Goal: Information Seeking & Learning: Learn about a topic

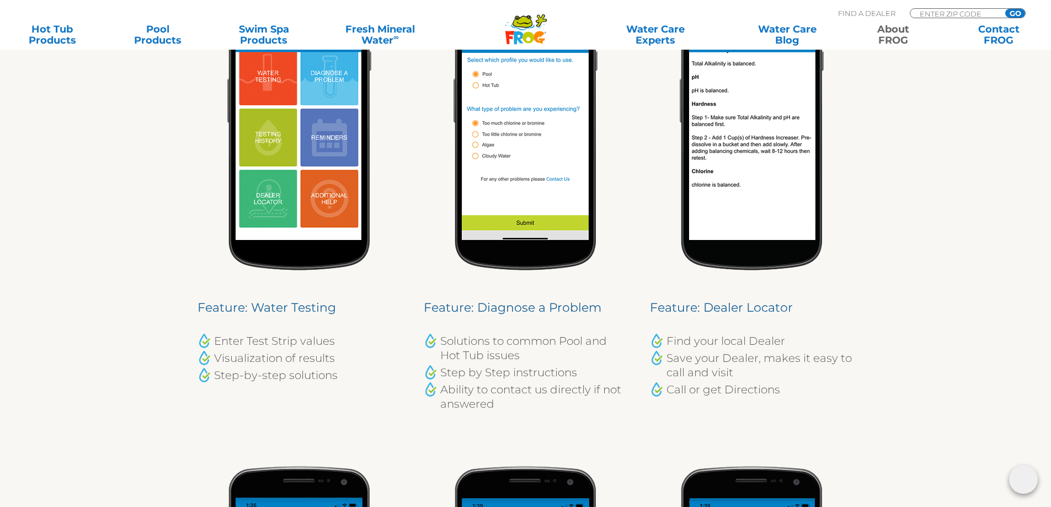
scroll to position [551, 0]
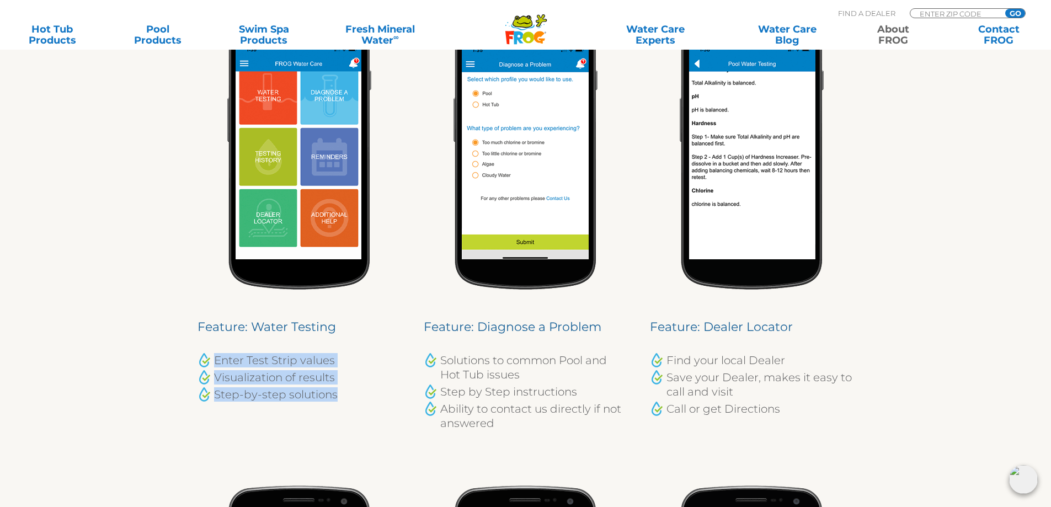
drag, startPoint x: 216, startPoint y: 361, endPoint x: 353, endPoint y: 405, distance: 144.2
click at [353, 405] on div "Feature: Water Testing Enter Test Strip values Visualization of results Step-by…" at bounding box center [299, 219] width 226 height 477
click at [353, 403] on div "Feature: Water Testing Enter Test Strip values Visualization of results Step-by…" at bounding box center [299, 219] width 226 height 477
drag, startPoint x: 350, startPoint y: 399, endPoint x: 217, endPoint y: 360, distance: 138.6
click at [213, 360] on ul "Enter Test Strip values Visualization of results Step-by-step solutions" at bounding box center [299, 377] width 204 height 49
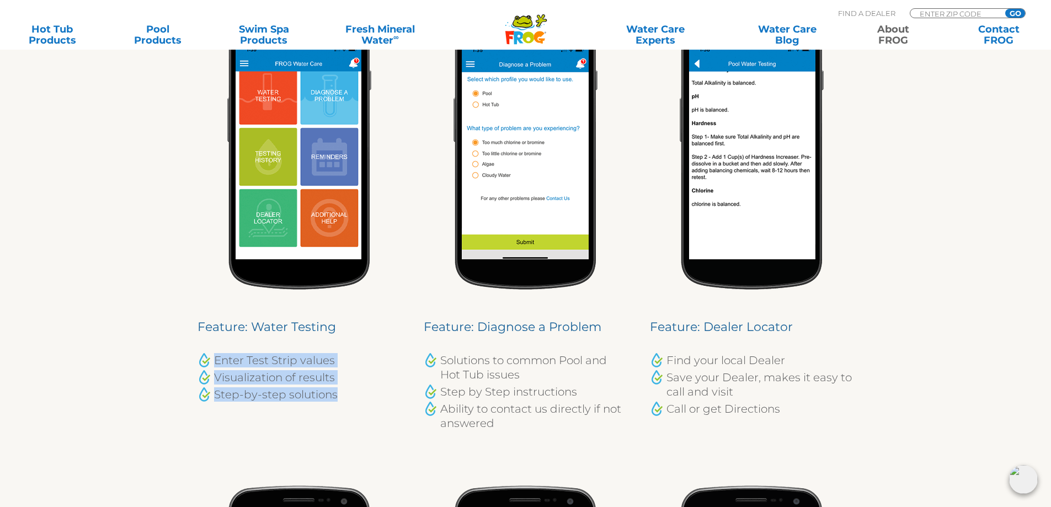
click at [370, 397] on li "Step-by-step solutions" at bounding box center [299, 394] width 204 height 14
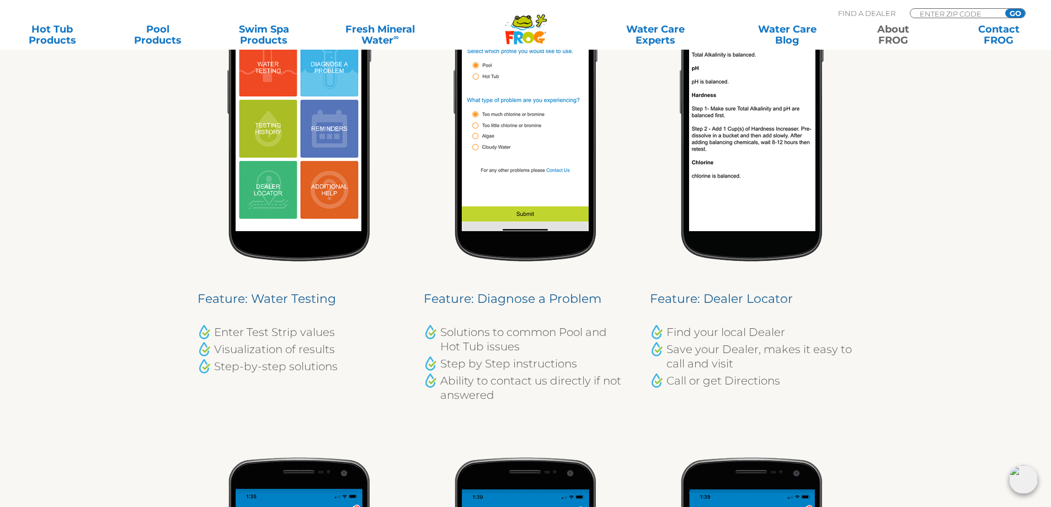
scroll to position [607, 0]
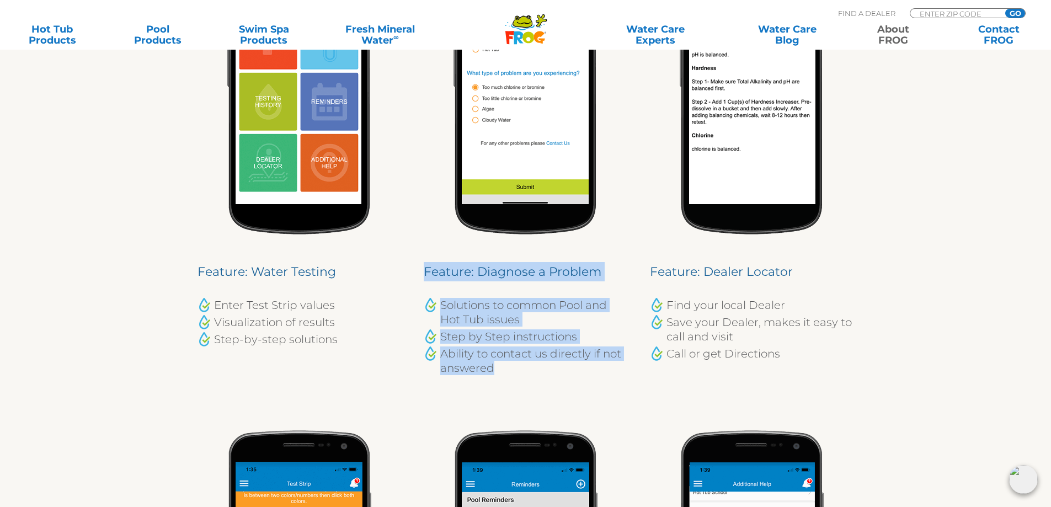
drag, startPoint x: 425, startPoint y: 271, endPoint x: 583, endPoint y: 374, distance: 189.4
click at [583, 374] on div "Feature: Diagnose a Problem Solutions to common Pool and Hot Tub issues Step by…" at bounding box center [526, 318] width 204 height 113
click at [583, 374] on li "Ability to contact us directly if not answered" at bounding box center [526, 360] width 204 height 29
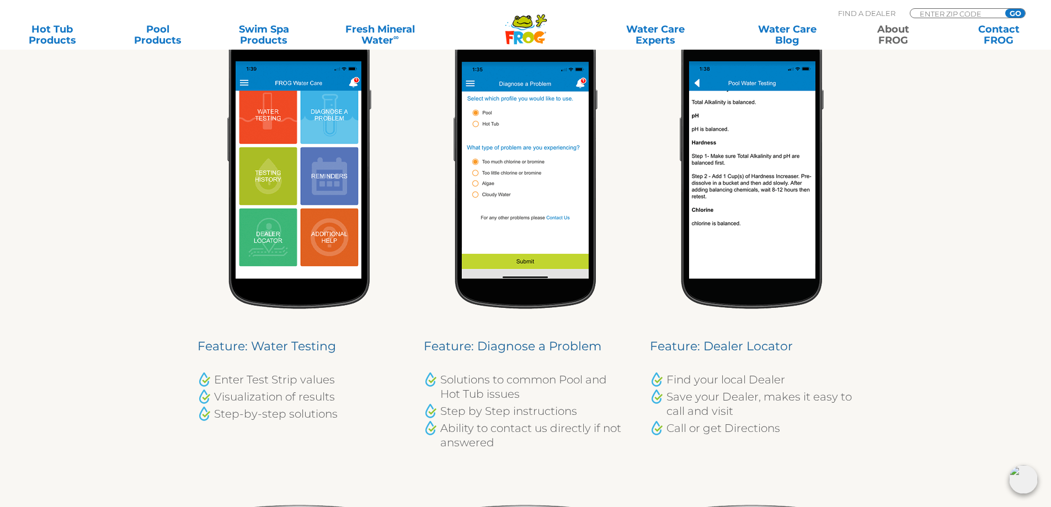
scroll to position [551, 0]
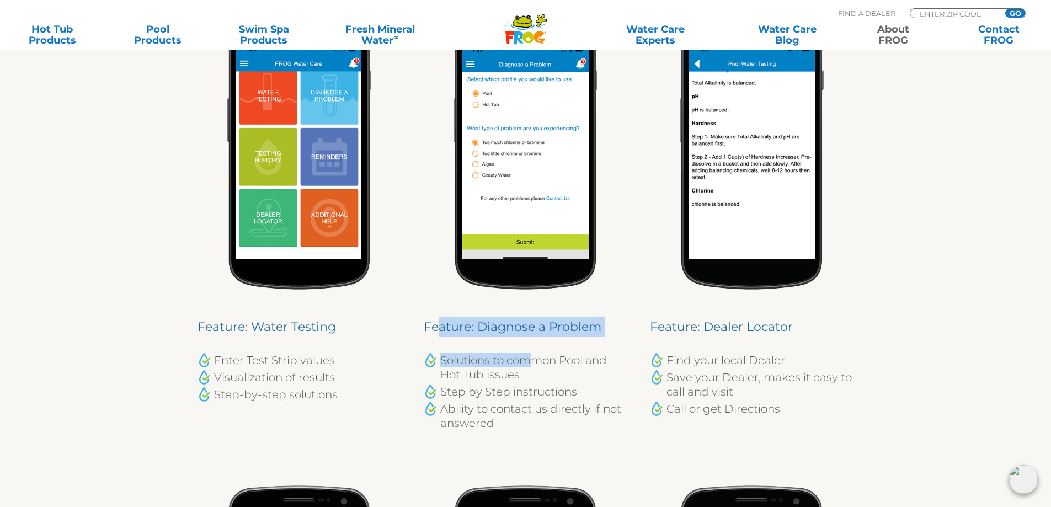
drag, startPoint x: 435, startPoint y: 334, endPoint x: 535, endPoint y: 367, distance: 105.0
click at [534, 365] on div "Feature: Diagnose a Problem Solutions to common Pool and Hot Tub issues Step by…" at bounding box center [526, 373] width 204 height 113
click at [537, 383] on ul "Solutions to common Pool and Hot Tub issues Step by Step instructions Ability t…" at bounding box center [526, 391] width 204 height 77
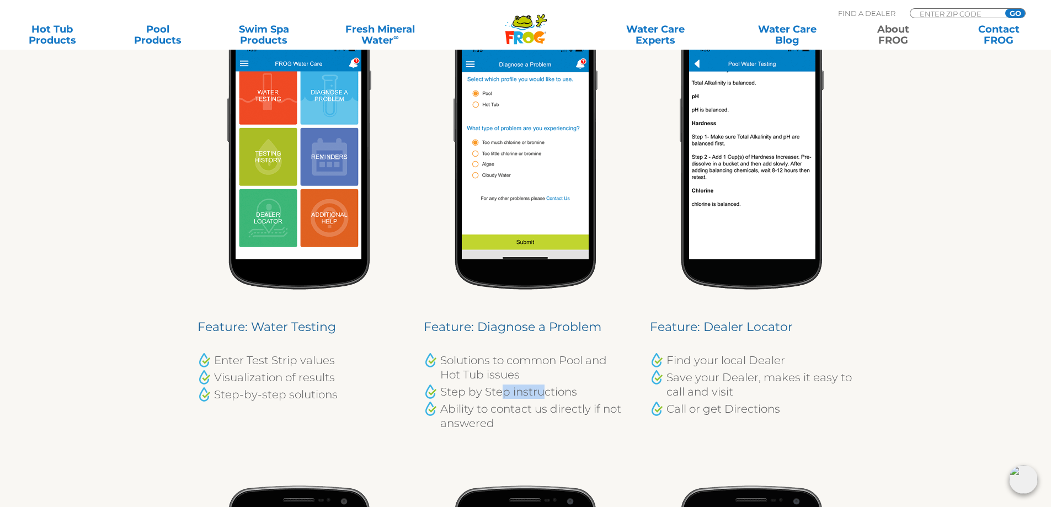
drag, startPoint x: 502, startPoint y: 388, endPoint x: 543, endPoint y: 391, distance: 41.5
click at [543, 391] on li "Step by Step instructions" at bounding box center [526, 391] width 204 height 14
drag, startPoint x: 608, startPoint y: 396, endPoint x: 616, endPoint y: 397, distance: 8.3
click at [612, 397] on li "Step by Step instructions" at bounding box center [526, 391] width 204 height 14
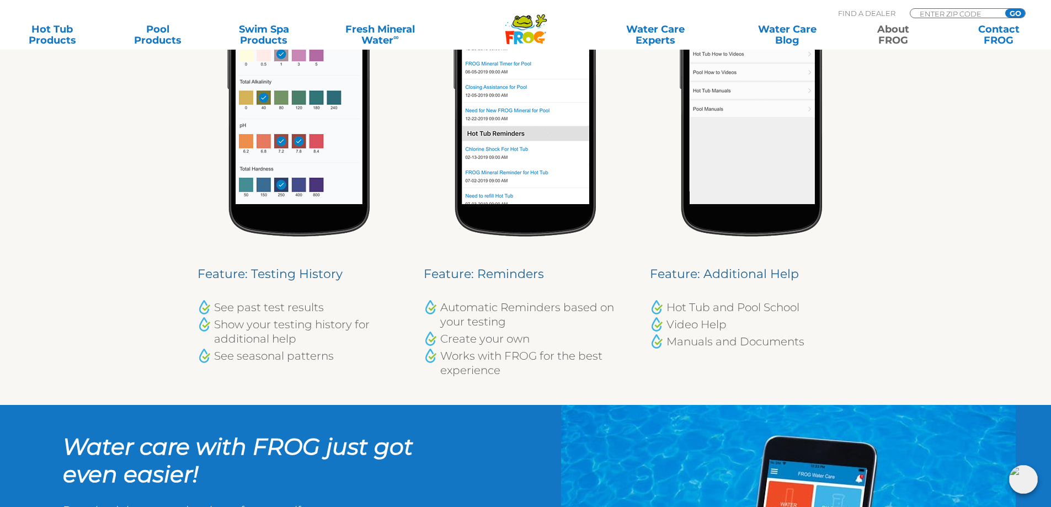
scroll to position [1103, 0]
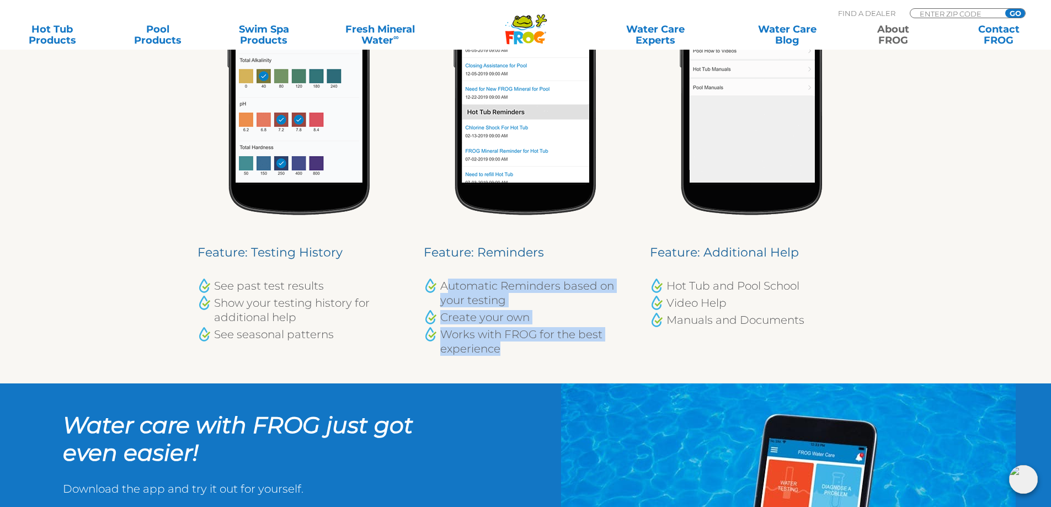
drag, startPoint x: 444, startPoint y: 278, endPoint x: 560, endPoint y: 355, distance: 139.2
click at [572, 352] on div "Feature: Reminders Automatic Reminders based on your testing Create your own Wo…" at bounding box center [526, 299] width 204 height 113
click at [500, 348] on li "Works with FROG for the best experience" at bounding box center [526, 341] width 204 height 29
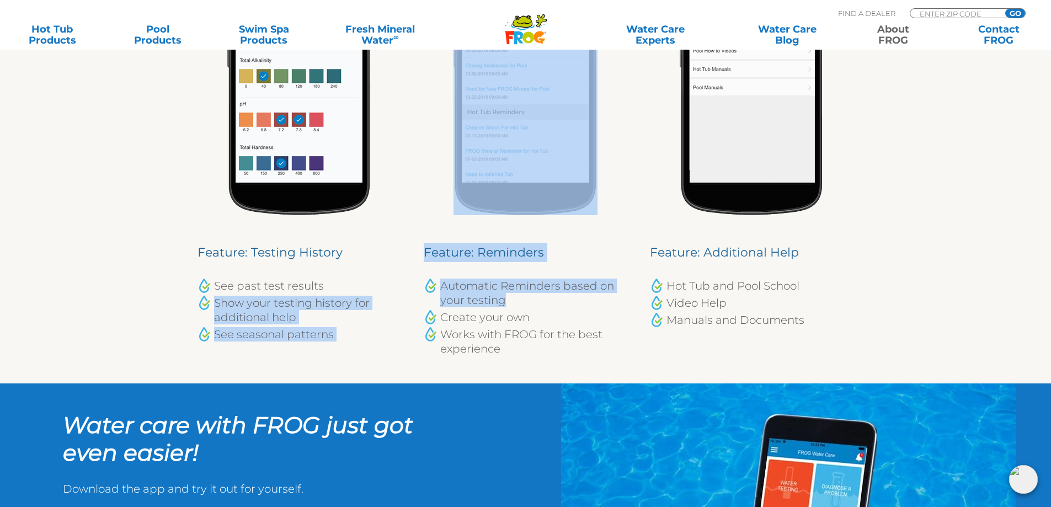
drag, startPoint x: 499, startPoint y: 299, endPoint x: 397, endPoint y: 266, distance: 107.3
click at [396, 265] on div "Feature: Testing History See past test results Show your testing history for ad…" at bounding box center [525, 144] width 678 height 477
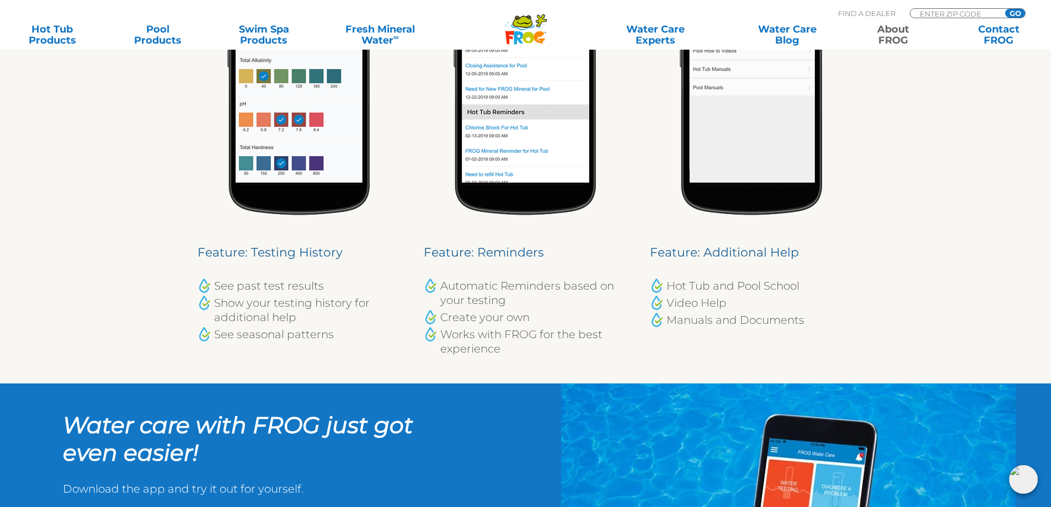
drag, startPoint x: 544, startPoint y: 351, endPoint x: 522, endPoint y: 356, distance: 23.1
click at [543, 351] on li "Works with FROG for the best experience" at bounding box center [526, 341] width 204 height 29
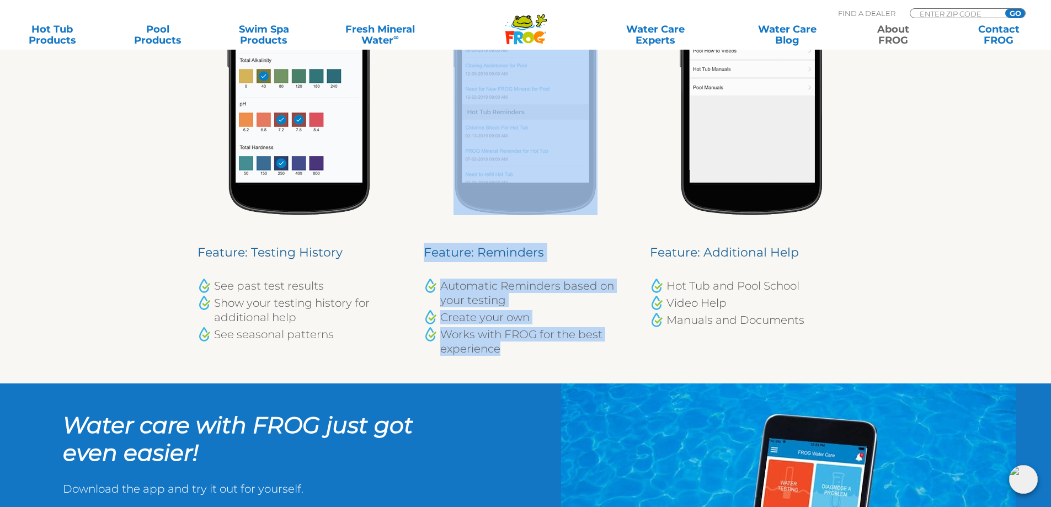
drag, startPoint x: 518, startPoint y: 345, endPoint x: 432, endPoint y: 197, distance: 171.0
click at [426, 210] on div "Feature: Reminders Automatic Reminders based on your testing Create your own Wo…" at bounding box center [526, 145] width 204 height 422
click at [513, 259] on h4 "Feature: Reminders" at bounding box center [526, 252] width 204 height 19
drag, startPoint x: 578, startPoint y: 291, endPoint x: 533, endPoint y: 334, distance: 62.8
click at [576, 292] on li "Automatic Reminders based on your testing" at bounding box center [526, 292] width 204 height 29
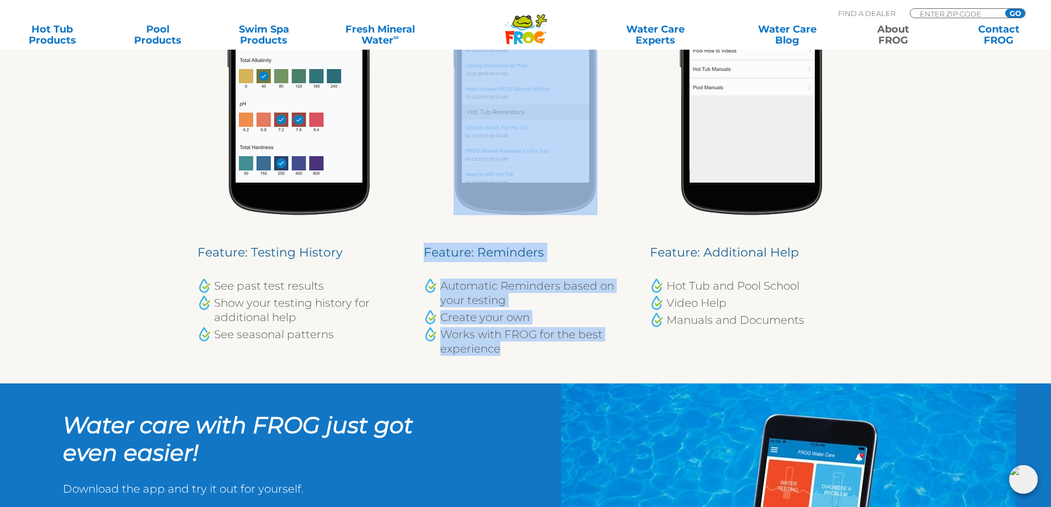
click at [520, 333] on li "Works with FROG for the best experience" at bounding box center [526, 341] width 204 height 29
click at [518, 346] on li "Works with FROG for the best experience" at bounding box center [526, 341] width 204 height 29
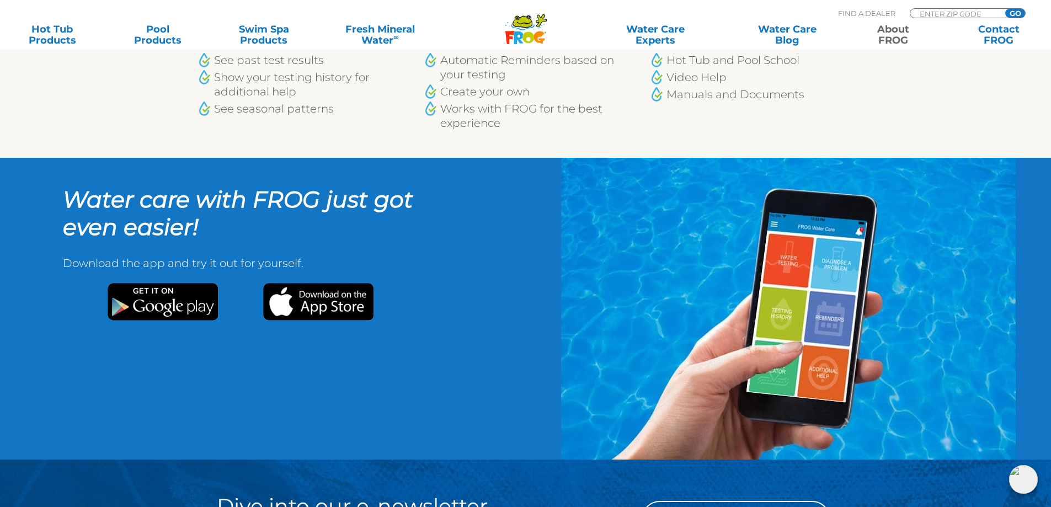
scroll to position [1324, 0]
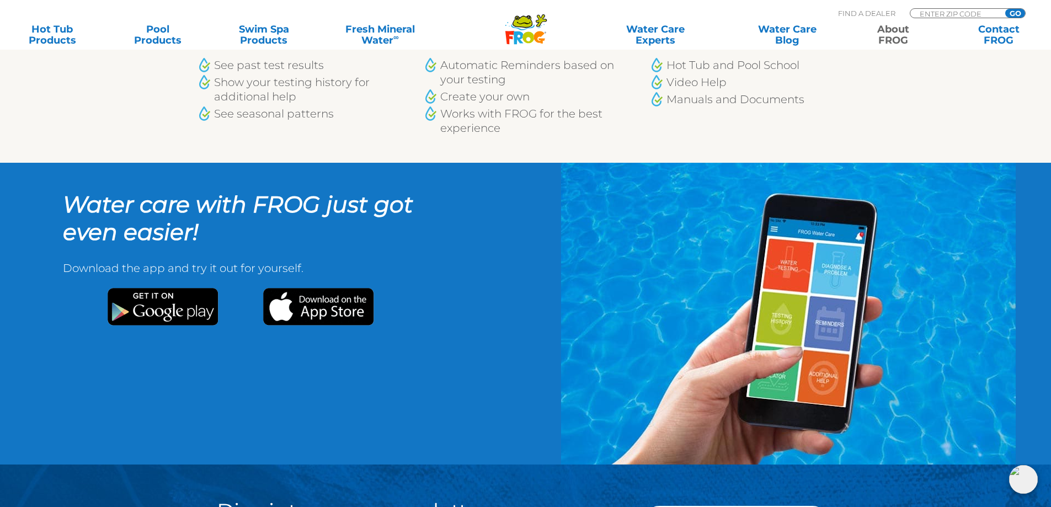
click at [304, 299] on img at bounding box center [317, 306] width 111 height 37
